Goal: Task Accomplishment & Management: Manage account settings

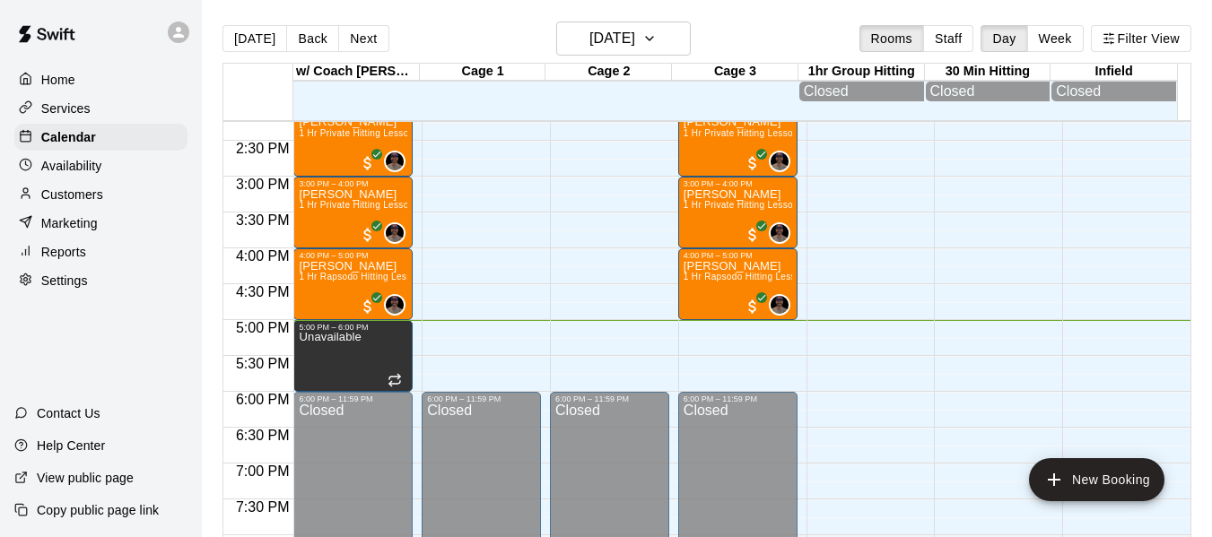
scroll to position [1026, 0]
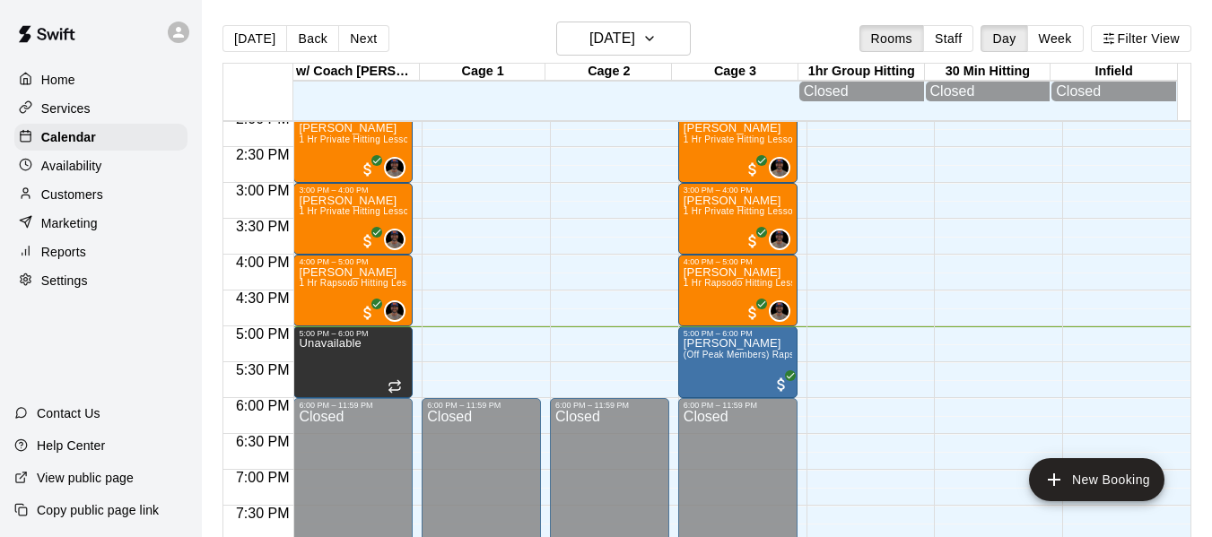
scroll to position [1012, 0]
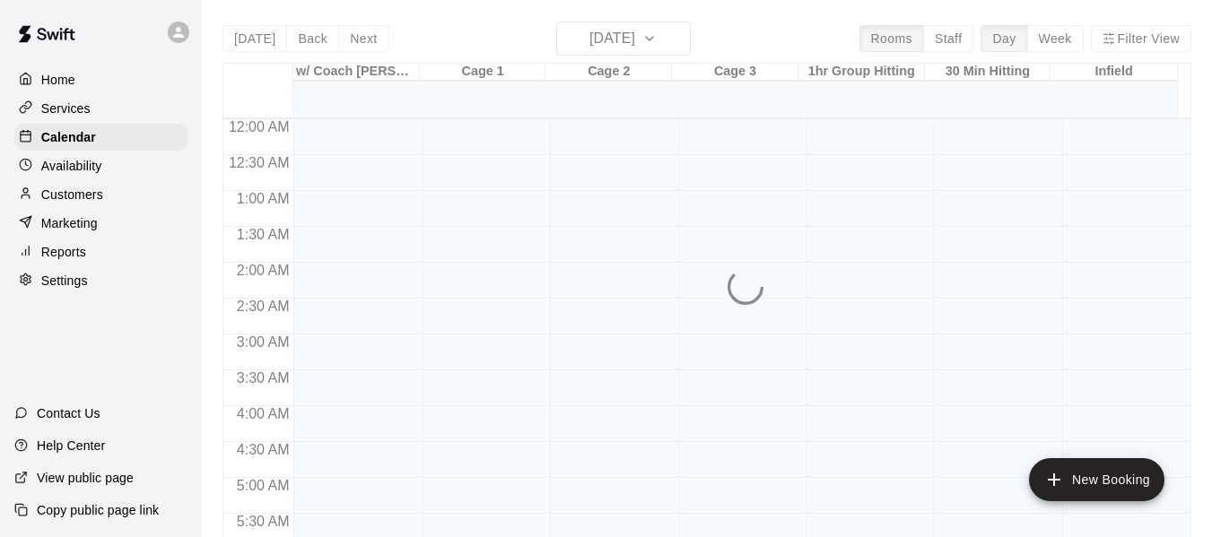
scroll to position [1227, 0]
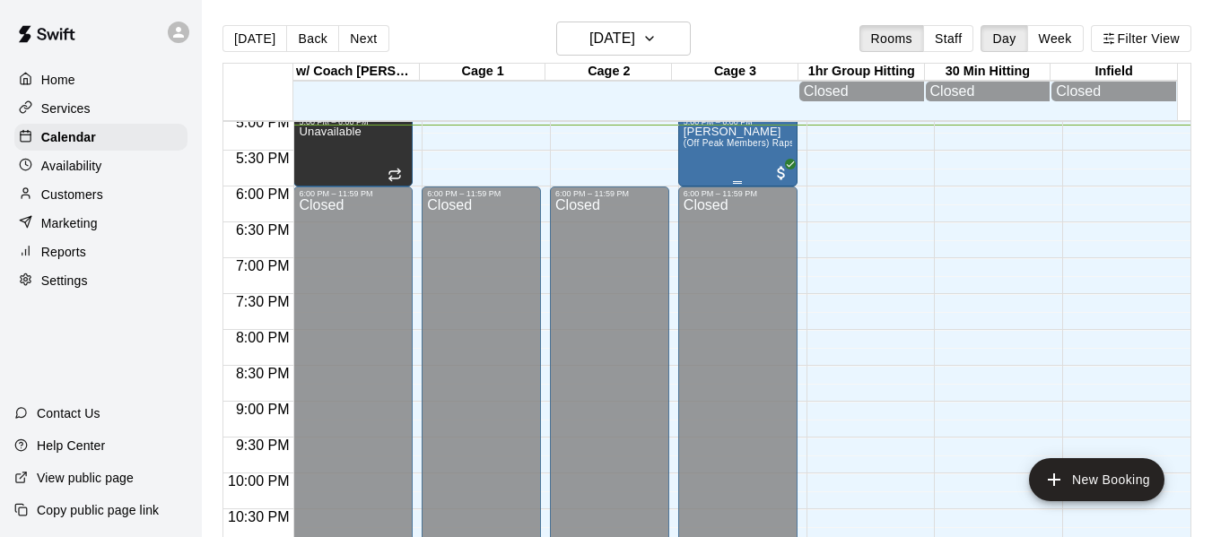
click at [684, 155] on div "[PERSON_NAME] (Off Peak Members) Rapsodo Softball Training Tunnel Rental" at bounding box center [737, 394] width 109 height 537
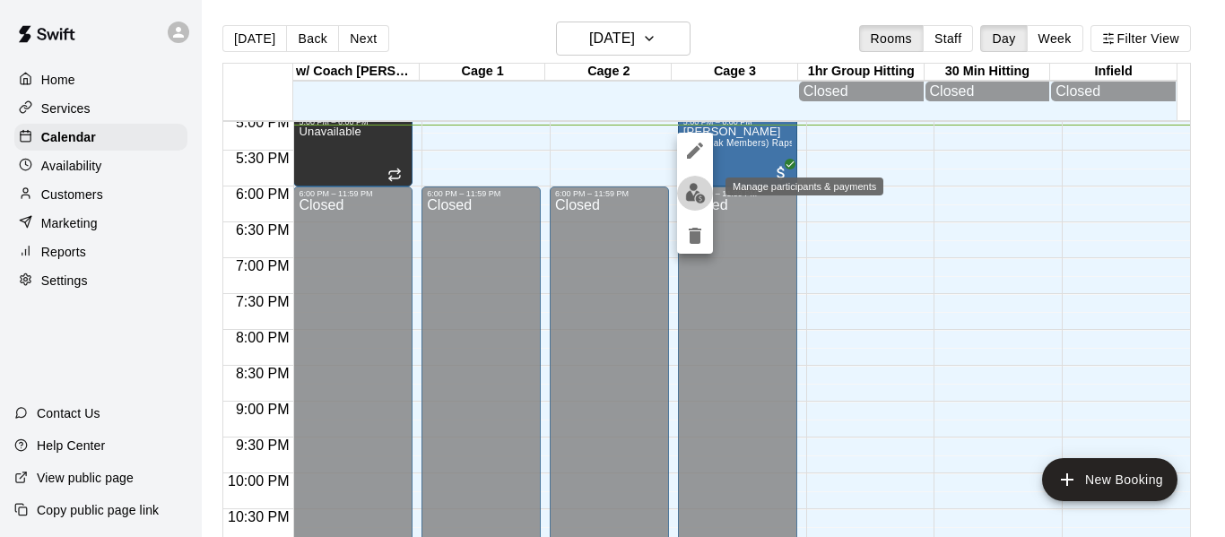
click at [685, 190] on img "edit" at bounding box center [695, 193] width 21 height 21
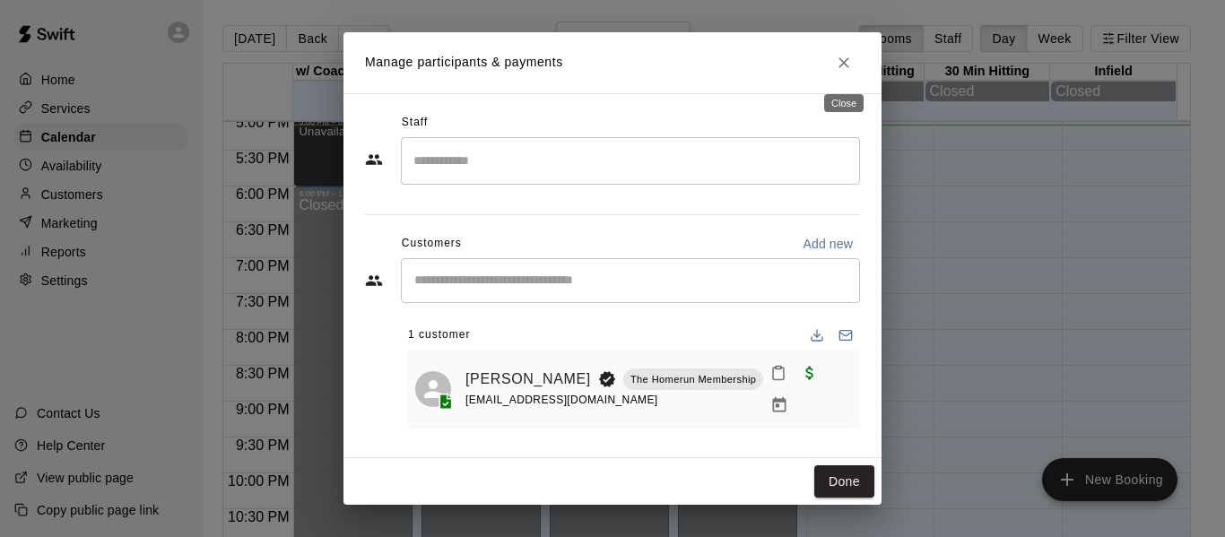
click at [843, 61] on icon "Close" at bounding box center [844, 63] width 18 height 18
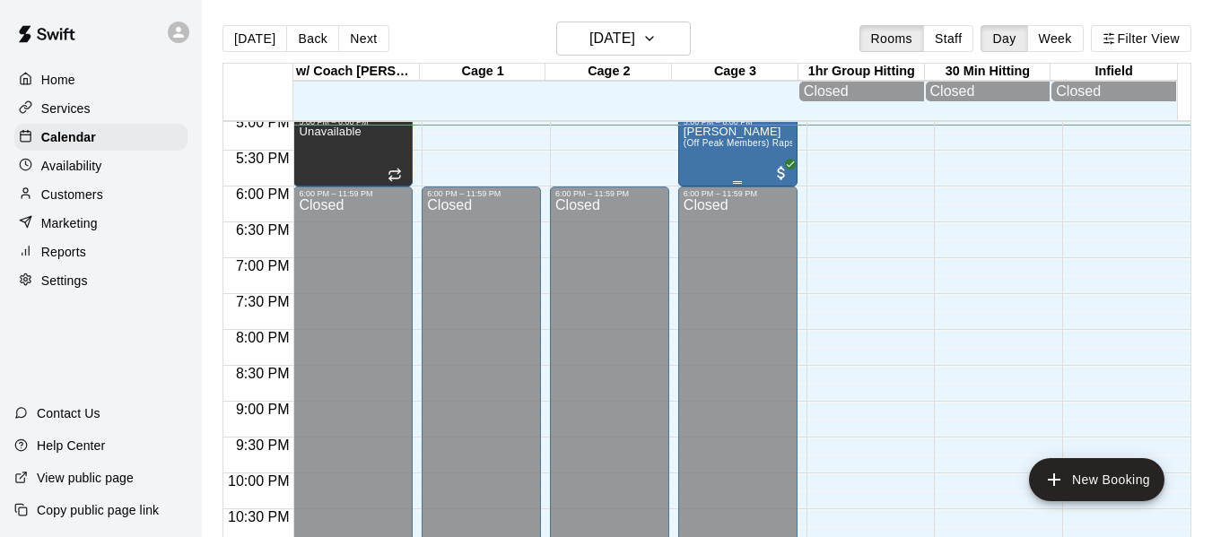
click at [760, 143] on div "[PERSON_NAME] (Off Peak Members) Rapsodo Softball Training Tunnel Rental" at bounding box center [737, 394] width 109 height 537
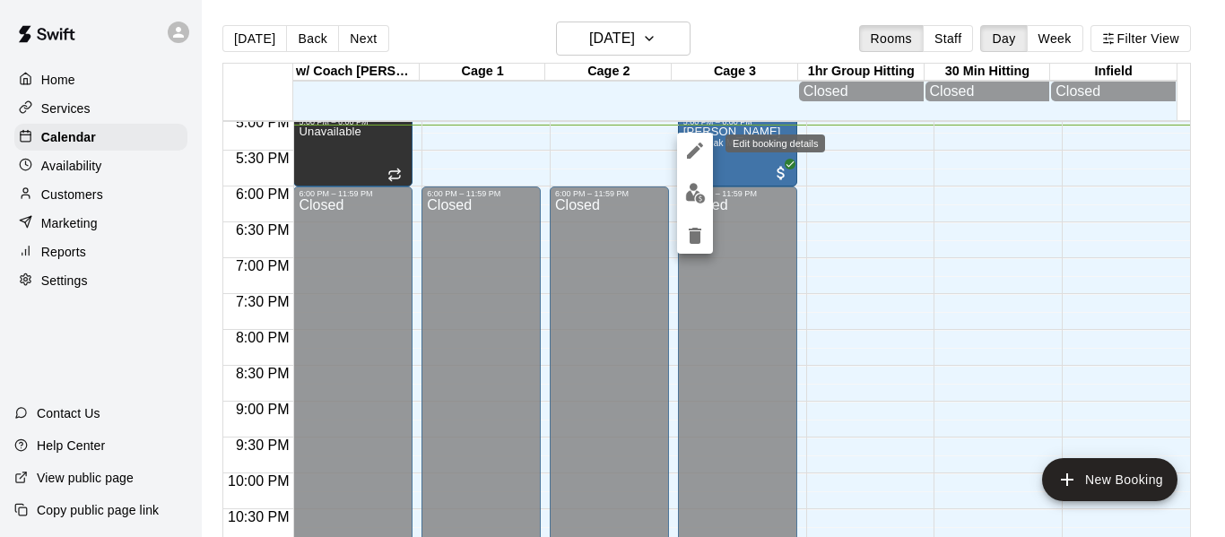
click at [690, 152] on icon "edit" at bounding box center [695, 151] width 22 height 22
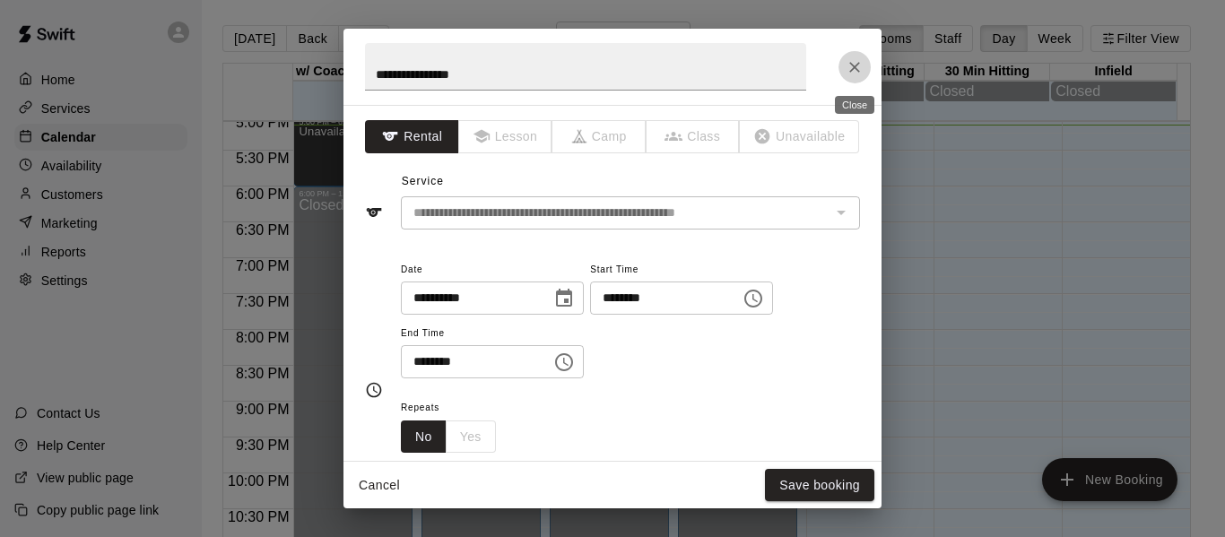
click at [851, 69] on icon "Close" at bounding box center [855, 67] width 18 height 18
